Goal: Task Accomplishment & Management: Complete application form

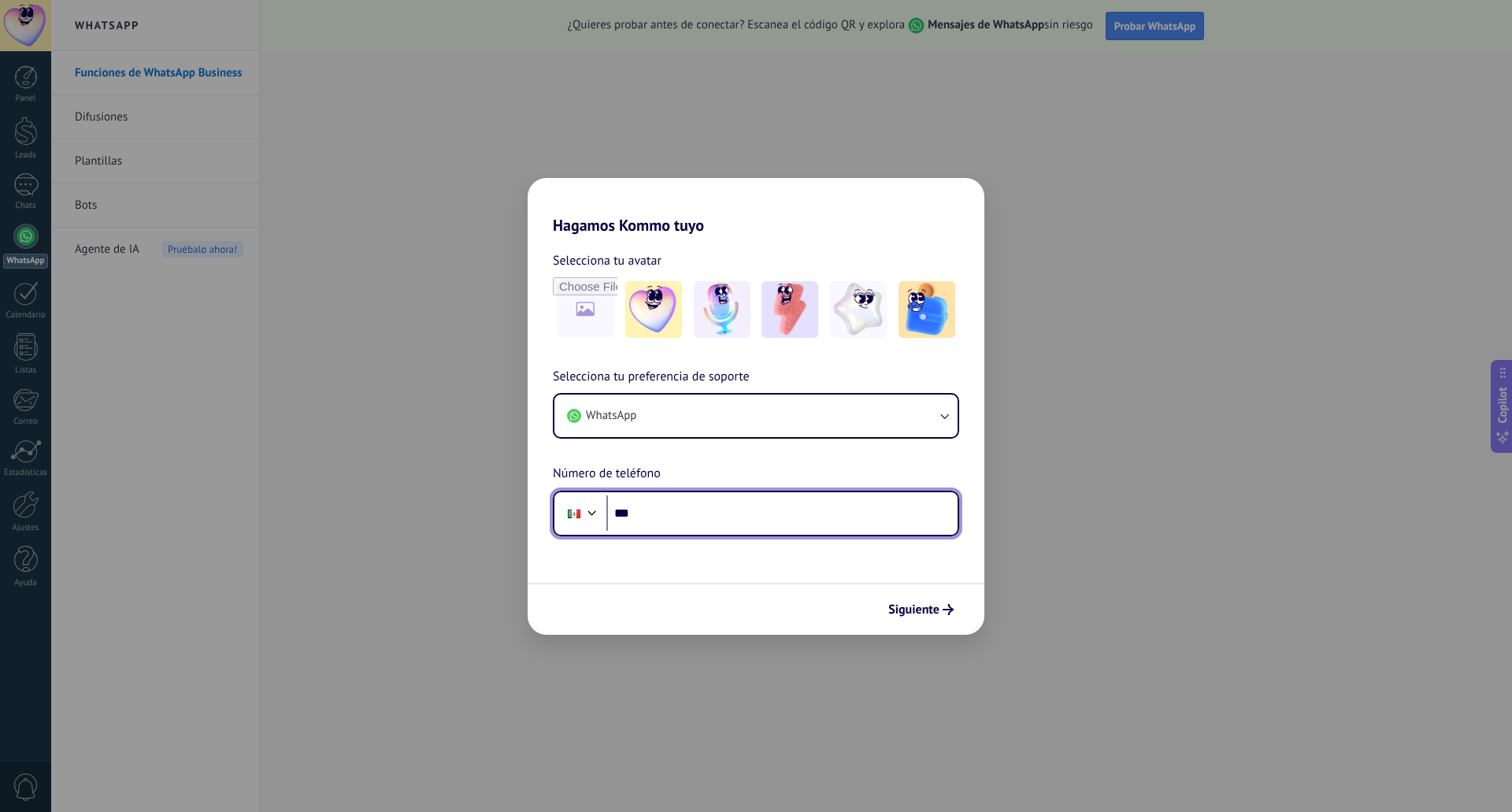
click at [691, 518] on input "***" at bounding box center [782, 513] width 352 height 37
type input "**********"
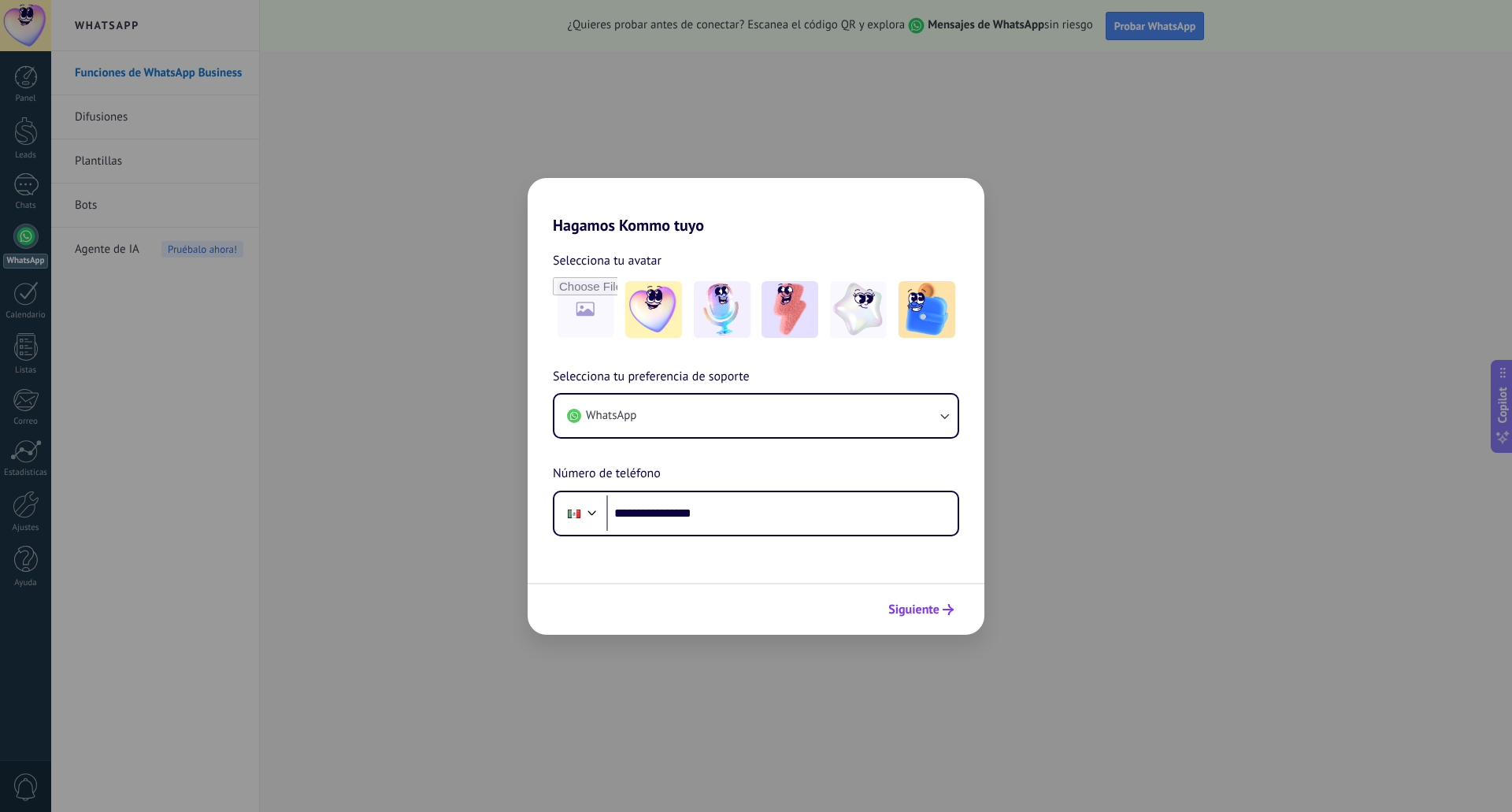
click at [912, 615] on span "Siguiente" at bounding box center [914, 610] width 51 height 11
